Goal: Find specific page/section: Find specific page/section

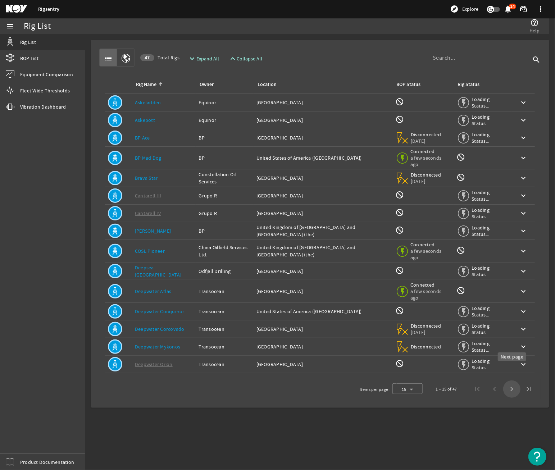
click at [516, 380] on span "Next page" at bounding box center [511, 388] width 17 height 17
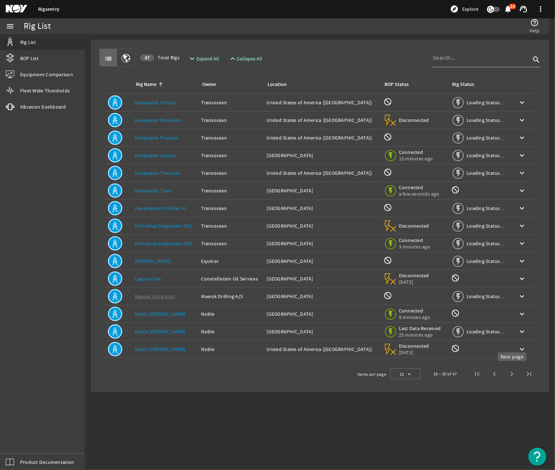
click at [510, 376] on span "Next page" at bounding box center [511, 373] width 17 height 17
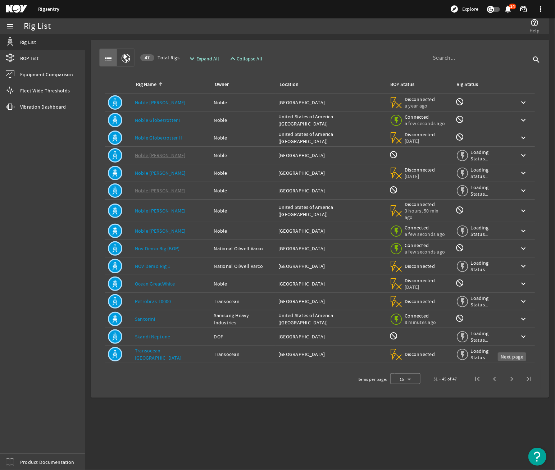
click at [512, 375] on span "Next page" at bounding box center [511, 378] width 17 height 17
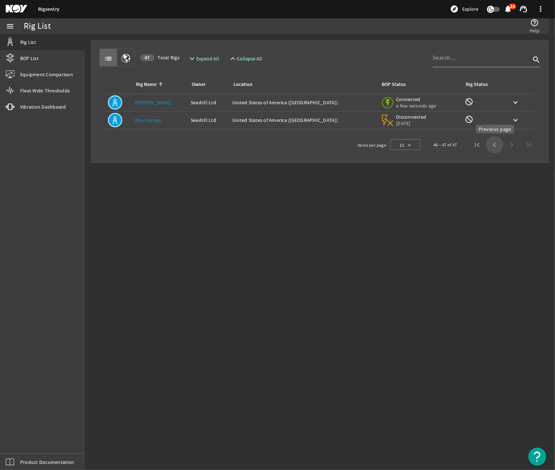
click at [488, 146] on span "Previous page" at bounding box center [494, 144] width 17 height 17
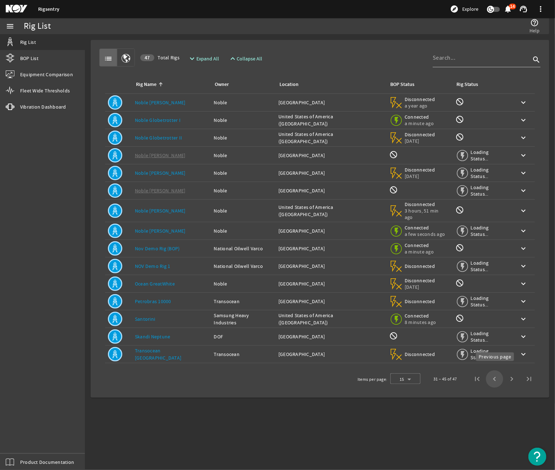
click at [494, 371] on span "Previous page" at bounding box center [494, 378] width 17 height 17
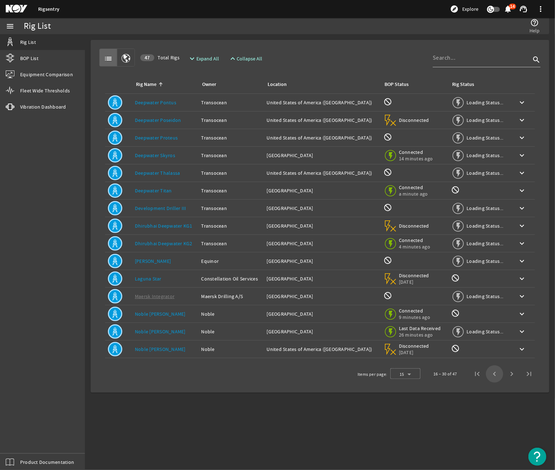
click at [494, 375] on span "Previous page" at bounding box center [494, 373] width 17 height 17
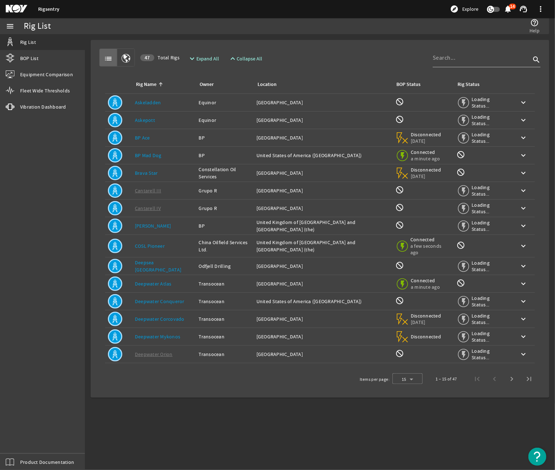
click at [147, 261] on link "Deepsea [GEOGRAPHIC_DATA]" at bounding box center [158, 266] width 46 height 14
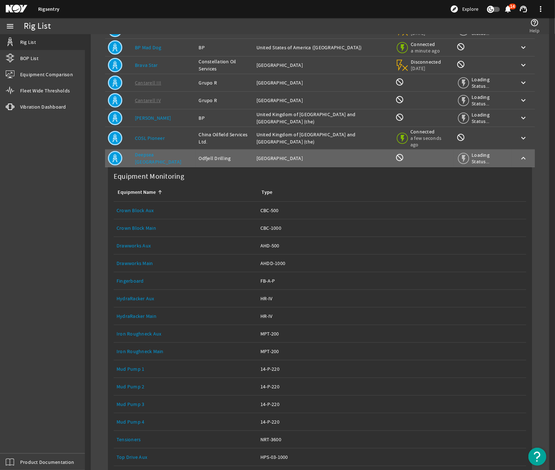
scroll to position [144, 0]
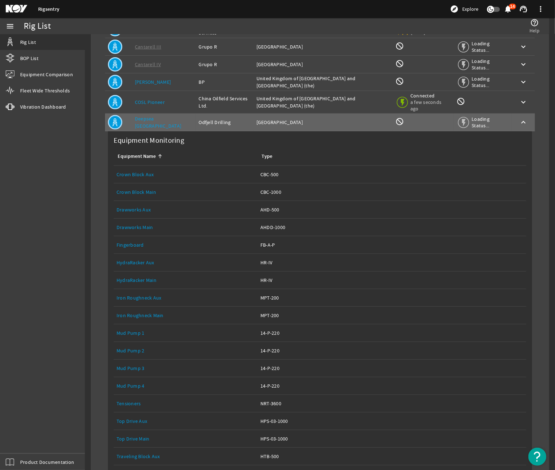
click at [133, 224] on link "Drawworks Main" at bounding box center [134, 227] width 37 height 6
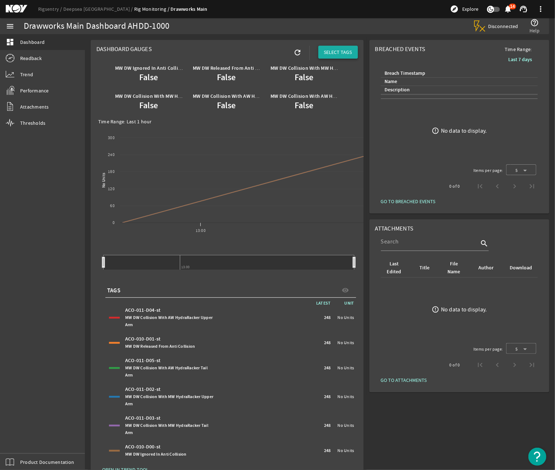
click at [342, 51] on span "SELECT TAGS" at bounding box center [338, 52] width 28 height 7
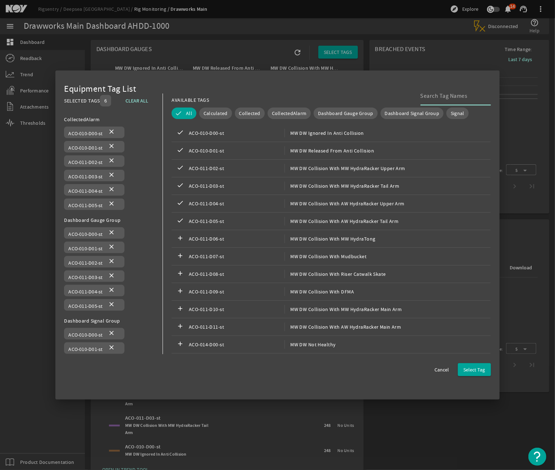
click at [442, 94] on input at bounding box center [452, 96] width 65 height 9
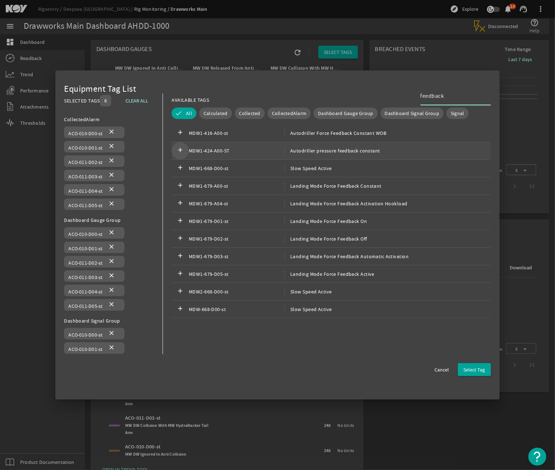
type input "feedback"
click at [181, 150] on mat-icon "add" at bounding box center [180, 150] width 9 height 9
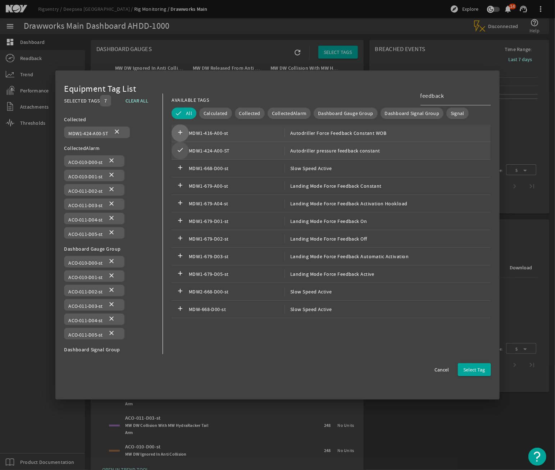
click at [179, 136] on mat-icon "add" at bounding box center [180, 133] width 9 height 9
click at [471, 375] on span "button" at bounding box center [474, 369] width 33 height 17
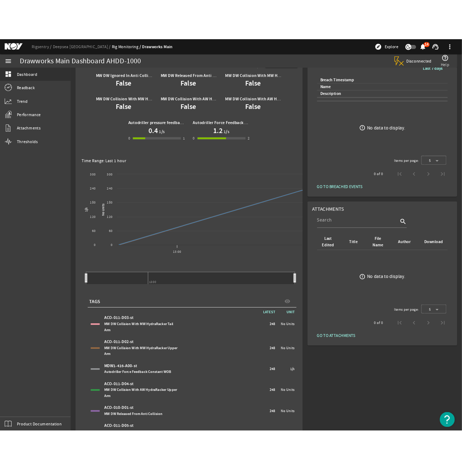
scroll to position [36, 0]
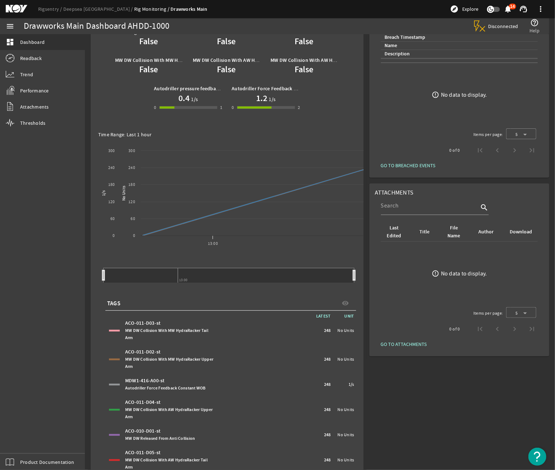
click at [33, 237] on div "menu dashboard Dashboard Readback Trend Performance Attachments Thresholds Prod…" at bounding box center [42, 244] width 85 height 452
click at [320, 99] on div "MW DW Ignored In Anti Collision False MW DW Released From Anti Collision False …" at bounding box center [226, 76] width 261 height 105
click at [126, 110] on div "MW DW Ignored In Anti Collision False MW DW Released From Anti Collision False …" at bounding box center [226, 76] width 261 height 105
click at [425, 417] on div "Breached Events Time Range: Last 7 days Breach Timestamp Name Description error…" at bounding box center [458, 271] width 185 height 540
